Goal: Communication & Community: Participate in discussion

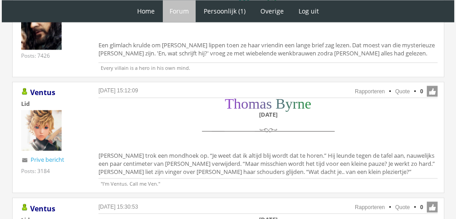
scroll to position [1521, 0]
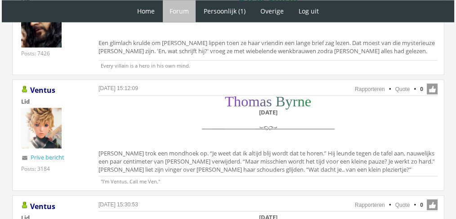
click at [249, 137] on div "T h o m a s B y r n e [DATE] [PERSON_NAME] trok een mondhoek op. “Je weet dat i…" at bounding box center [267, 136] width 339 height 79
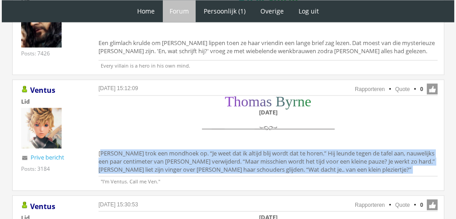
click at [249, 137] on div "T h o m a s B y r n e [DATE] [PERSON_NAME] trok een mondhoek op. “Je weet dat i…" at bounding box center [267, 136] width 339 height 79
copy div "[PERSON_NAME] trok een mondhoek op. “Je weet dat ik altijd blij wordt dat te ho…"
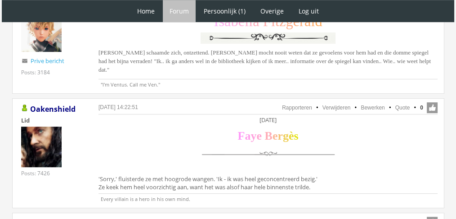
scroll to position [611, 0]
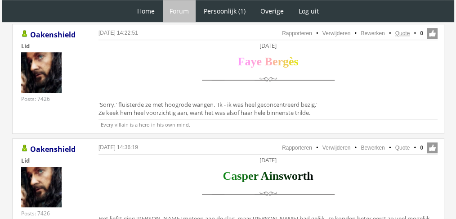
click at [400, 30] on link "Quote" at bounding box center [402, 33] width 15 height 6
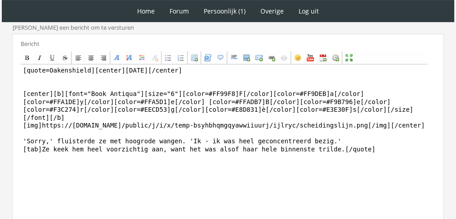
scroll to position [279, 0]
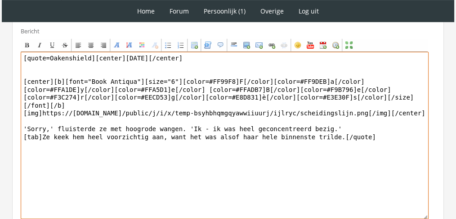
click at [235, 125] on textarea "[quote=Oakenshield][center]Zaterdag 4 december[/center] [center][b][font="Book …" at bounding box center [225, 135] width 408 height 167
click at [358, 137] on textarea "[quote=Oakenshield][center]Zaterdag 4 december[/center] [center][b][font="Book …" at bounding box center [225, 135] width 408 height 167
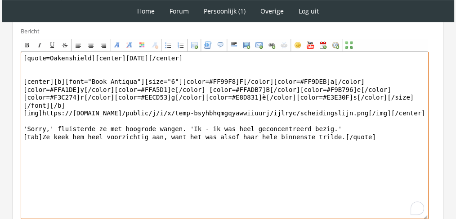
drag, startPoint x: 402, startPoint y: 131, endPoint x: 3, endPoint y: 116, distance: 400.1
click at [3, 116] on div "1 Home Forum Forum index Actieve topics Mijn topics Persoonlijk (1) Profiel Pri…" at bounding box center [228, 10] width 456 height 578
paste textarea "Het was stom, maar het deed haar wat om te horen dat hij vond dat ze hard werkt…"
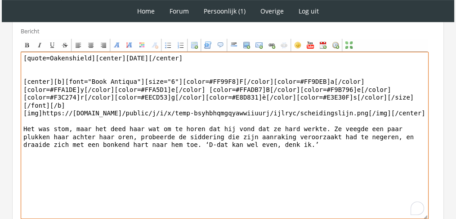
drag, startPoint x: 89, startPoint y: 54, endPoint x: 0, endPoint y: 49, distance: 89.2
click at [0, 49] on div "1 Home Forum Forum index Actieve topics Mijn topics Persoonlijk (1) Profiel Pri…" at bounding box center [228, 10] width 456 height 578
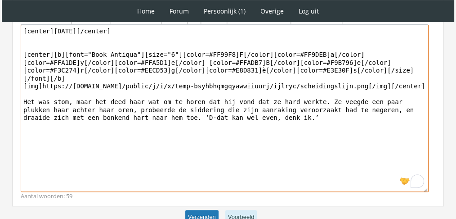
type textarea "[center]Zaterdag 4 december[/center] [center][b][font="Book Antiqua"][size="6"]…"
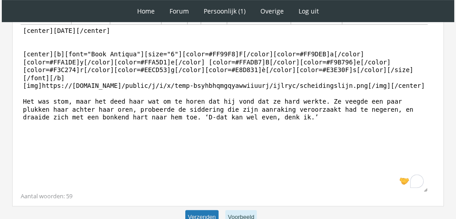
click at [192, 211] on button "Verzenden" at bounding box center [201, 217] width 33 height 15
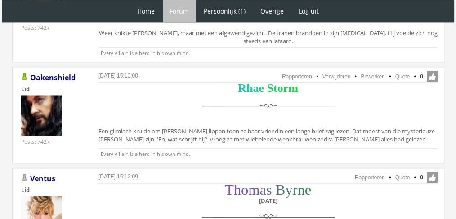
scroll to position [1425, 0]
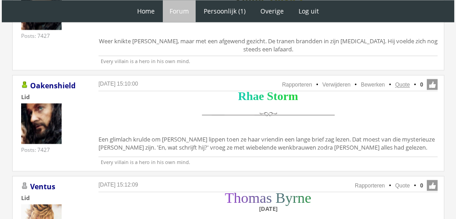
click at [398, 81] on link "Quote" at bounding box center [402, 84] width 15 height 6
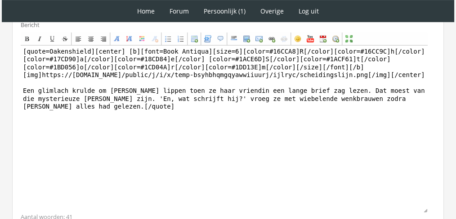
scroll to position [286, 0]
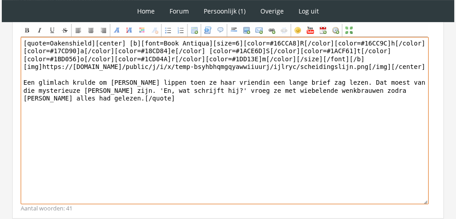
click at [254, 72] on textarea "[quote=Oakenshield][center] [b][font=Book Antiqua][size=6][color=#16CCA8]R[/col…" at bounding box center [225, 120] width 408 height 167
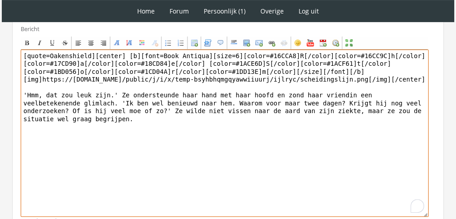
scroll to position [270, 0]
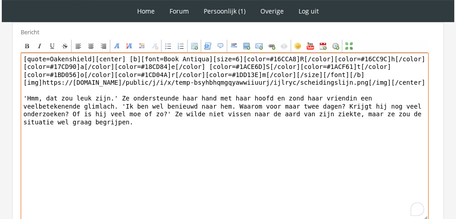
drag, startPoint x: 88, startPoint y: 48, endPoint x: 0, endPoint y: 13, distance: 94.5
click at [0, 13] on div "1 Home Forum Forum index Actieve topics Mijn topics Persoonlijk (1) Profiel Pri…" at bounding box center [228, 15] width 456 height 570
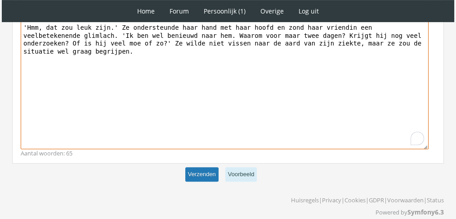
type textarea "[center] [b][font=Book Antiqua][size=6][color=#16CCA8]R[/color][color=#16CC9C]h…"
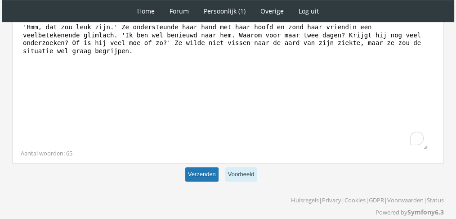
scroll to position [341, 0]
click at [200, 167] on button "Verzenden" at bounding box center [201, 174] width 33 height 15
